Goal: Task Accomplishment & Management: Complete application form

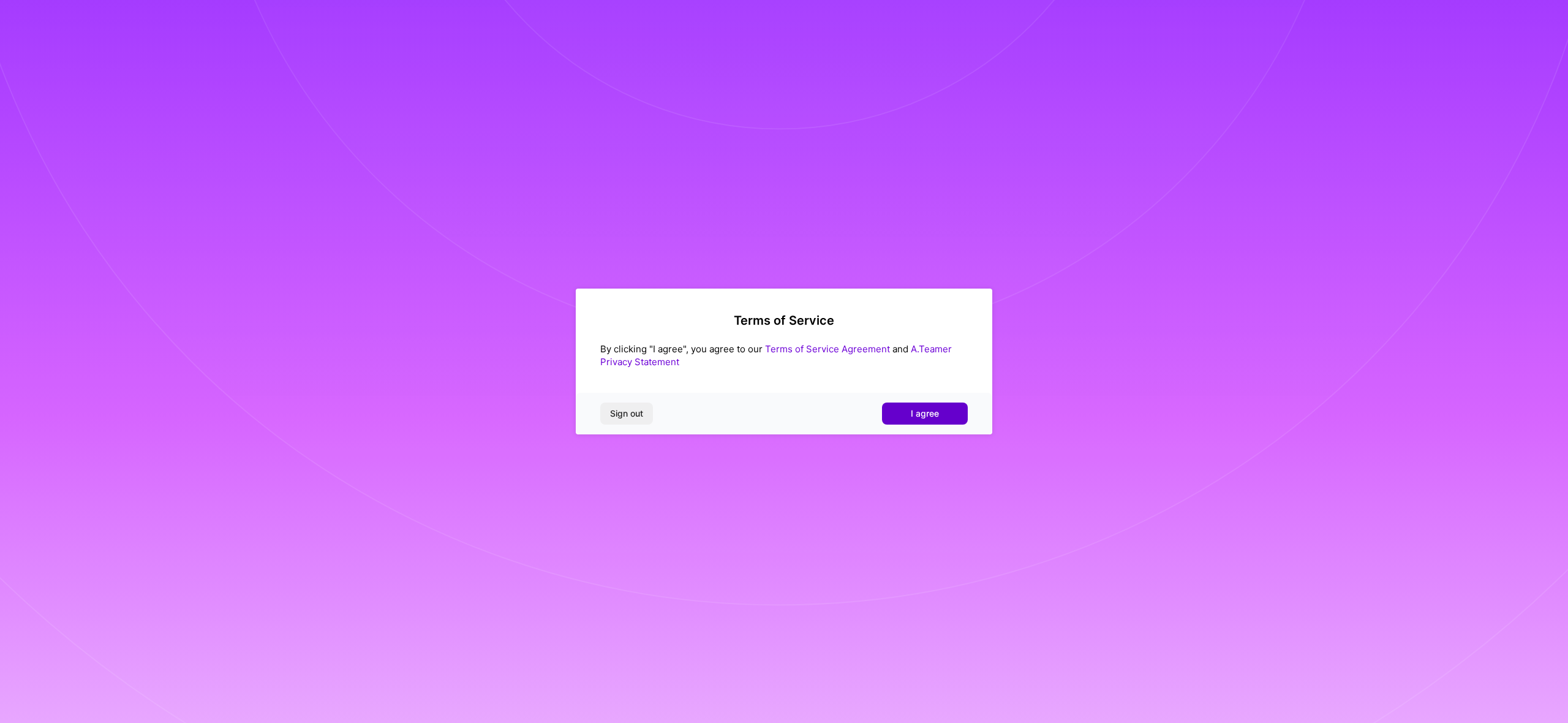
click at [931, 417] on span "I agree" at bounding box center [925, 413] width 28 height 12
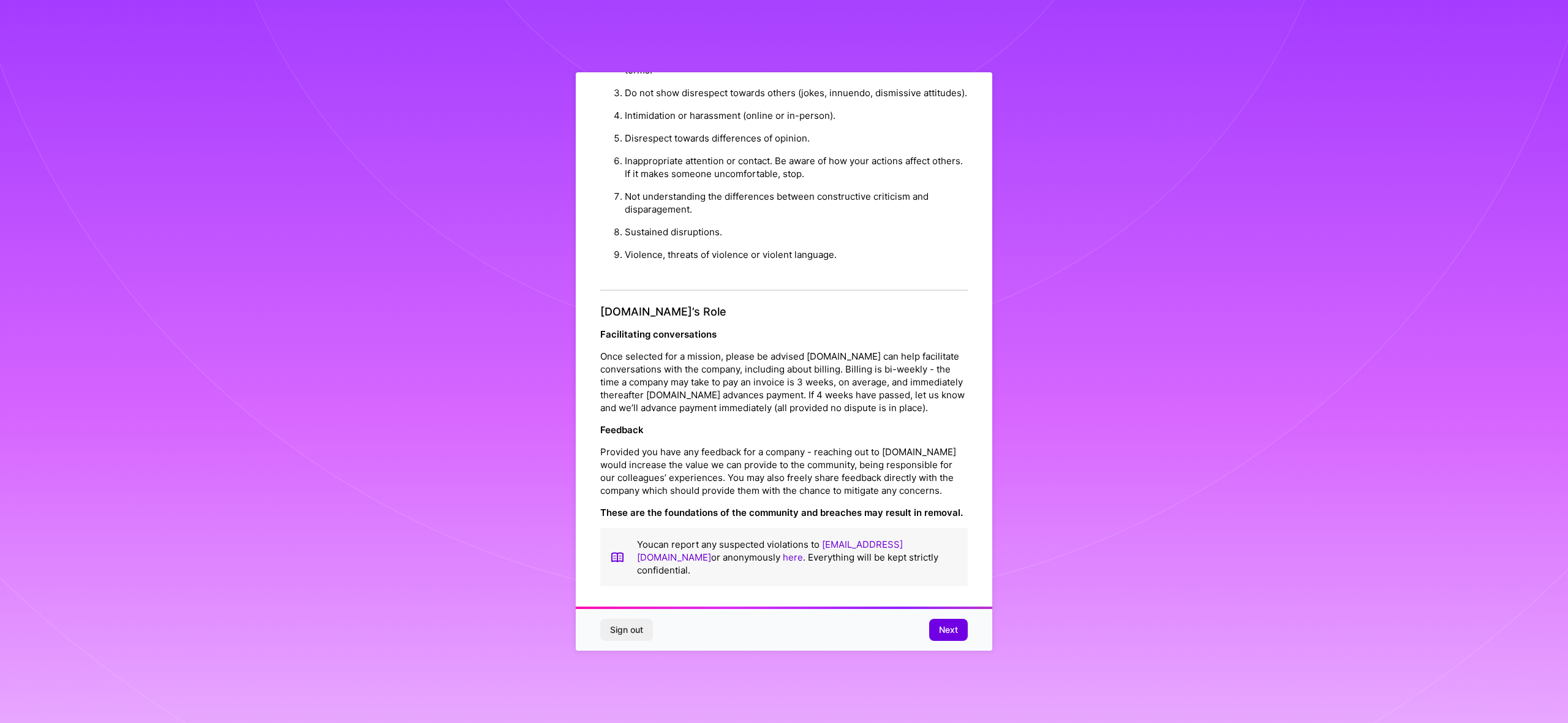
scroll to position [34, 0]
click at [951, 620] on button "Next" at bounding box center [948, 630] width 39 height 22
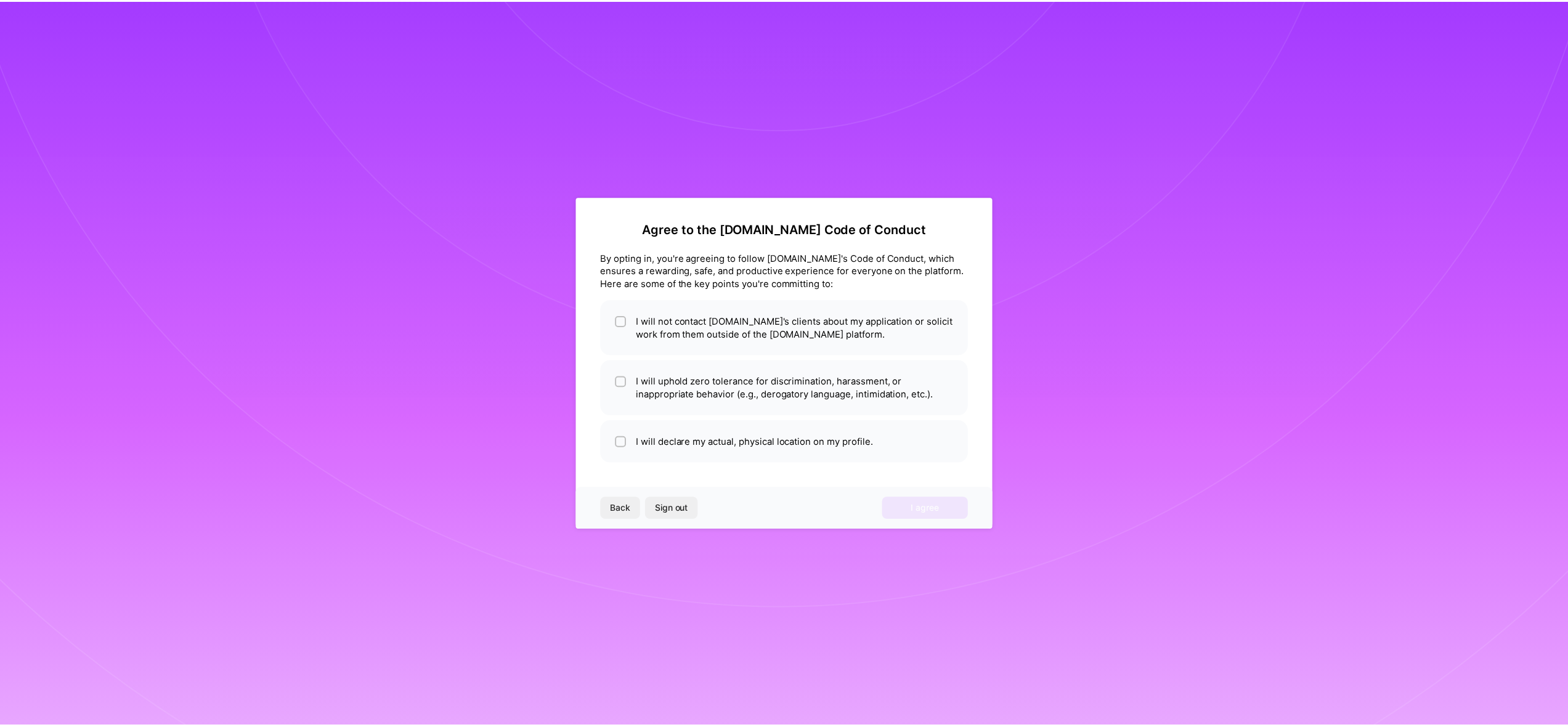
scroll to position [0, 0]
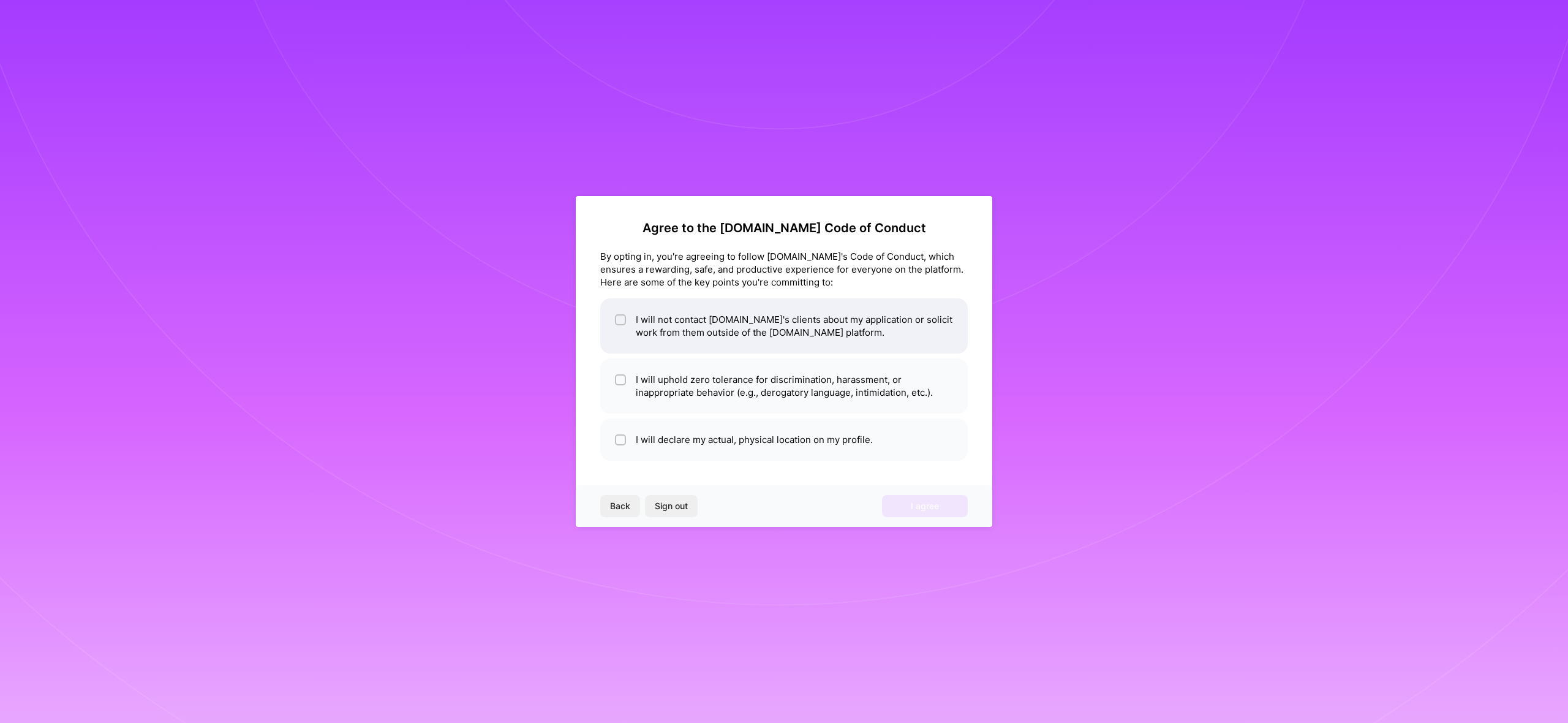
click at [610, 327] on li "I will not contact [DOMAIN_NAME]'s clients about my application or solicit work…" at bounding box center [784, 326] width 368 height 55
checkbox input "true"
click at [609, 373] on li "I will uphold zero tolerance for discrimination, harassment, or inappropriate b…" at bounding box center [784, 386] width 368 height 55
checkbox input "true"
click at [629, 424] on li "I will declare my actual, physical location on my profile." at bounding box center [784, 440] width 368 height 42
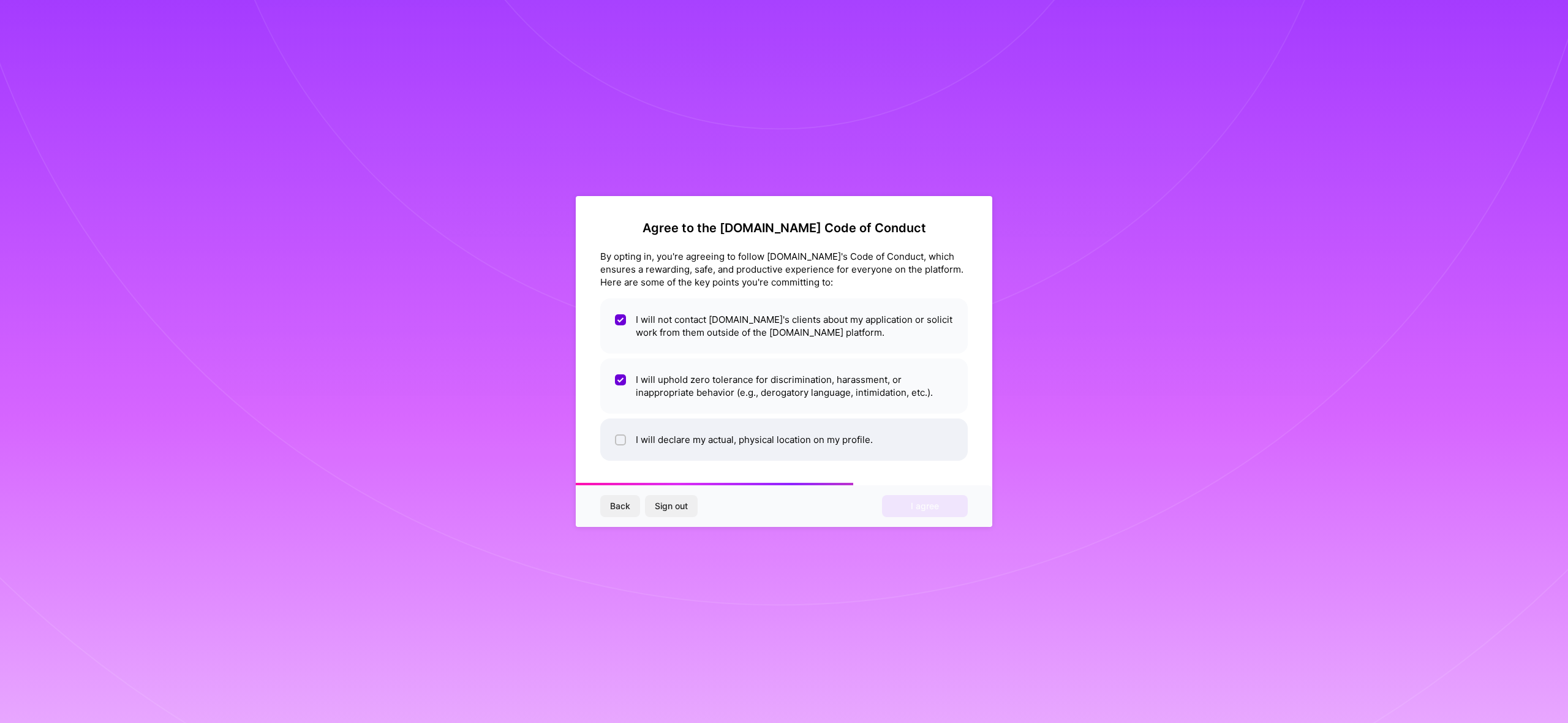
checkbox input "true"
click at [931, 517] on div "Back Sign out I agree" at bounding box center [784, 506] width 417 height 42
click at [929, 514] on button "I agree" at bounding box center [924, 506] width 86 height 22
